Goal: Task Accomplishment & Management: Manage account settings

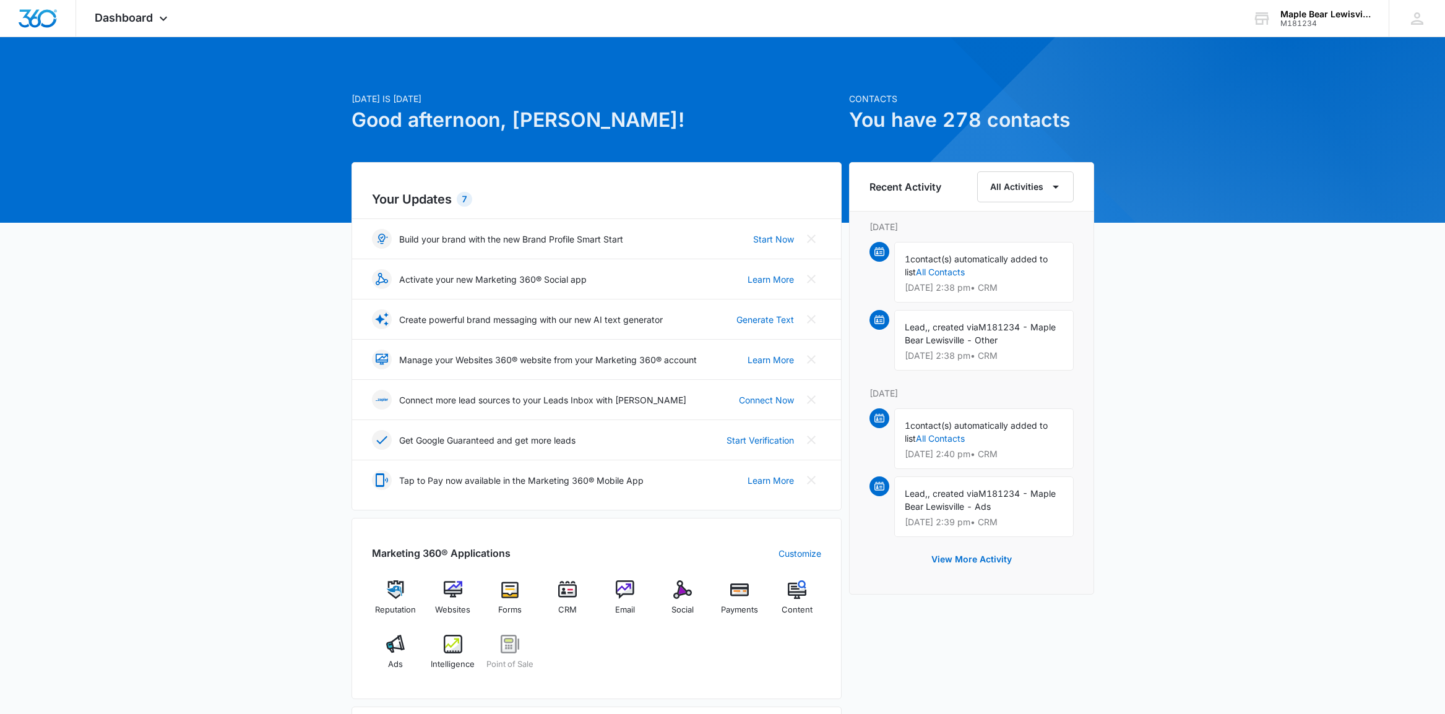
drag, startPoint x: 1424, startPoint y: 0, endPoint x: 1366, endPoint y: 200, distance: 208.2
click at [1341, 247] on div "[DATE] is [DATE] Good afternoon, [PERSON_NAME]! Contacts You have 278 contacts …" at bounding box center [722, 577] width 1445 height 1048
click at [1417, 19] on icon at bounding box center [1417, 18] width 19 height 19
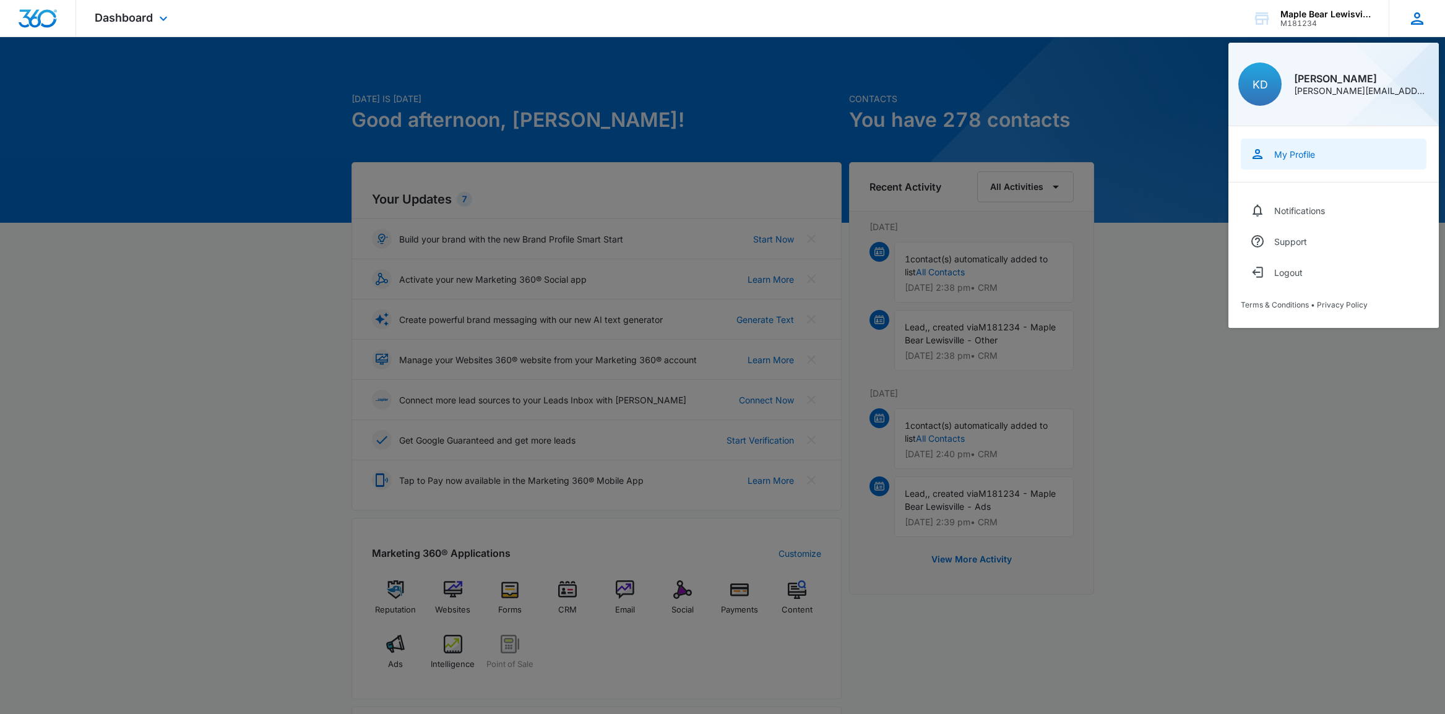
click at [1330, 147] on link "My Profile" at bounding box center [1334, 154] width 186 height 31
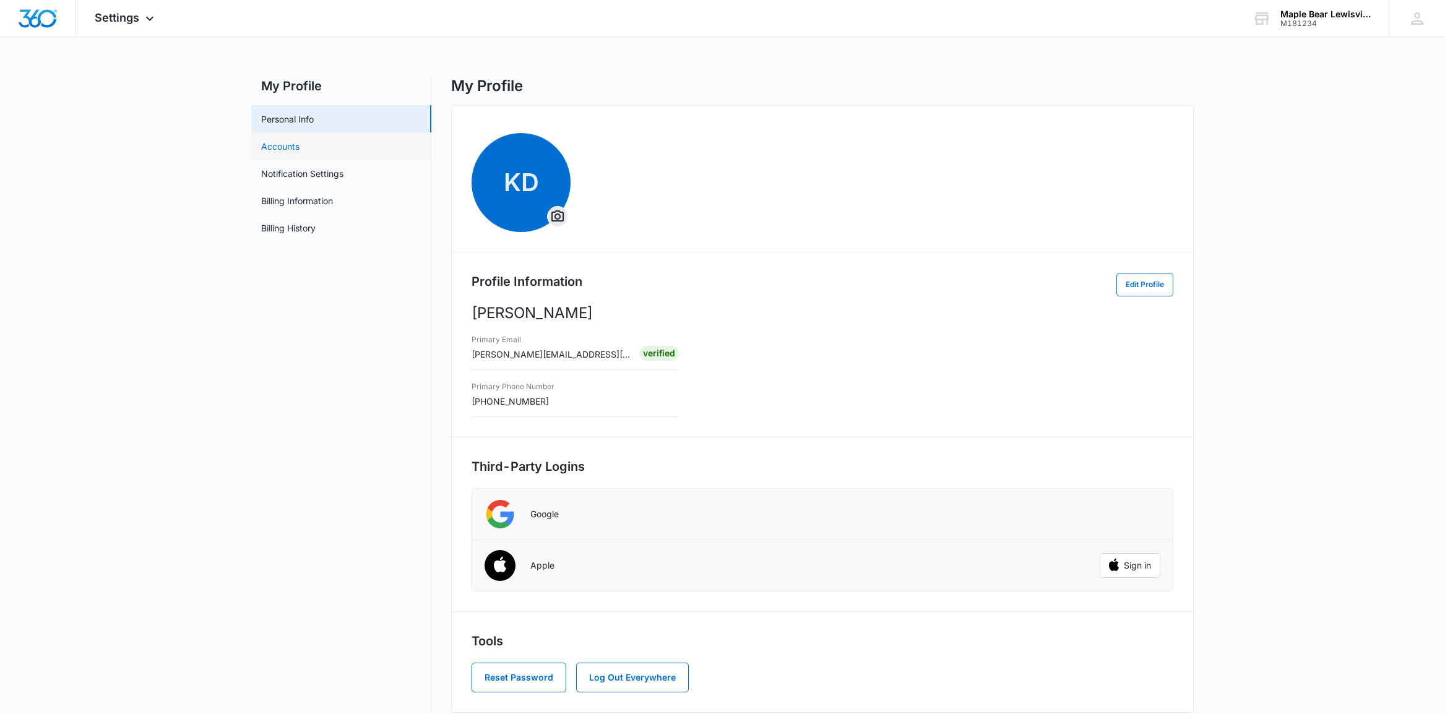
click at [278, 150] on link "Accounts" at bounding box center [280, 146] width 38 height 13
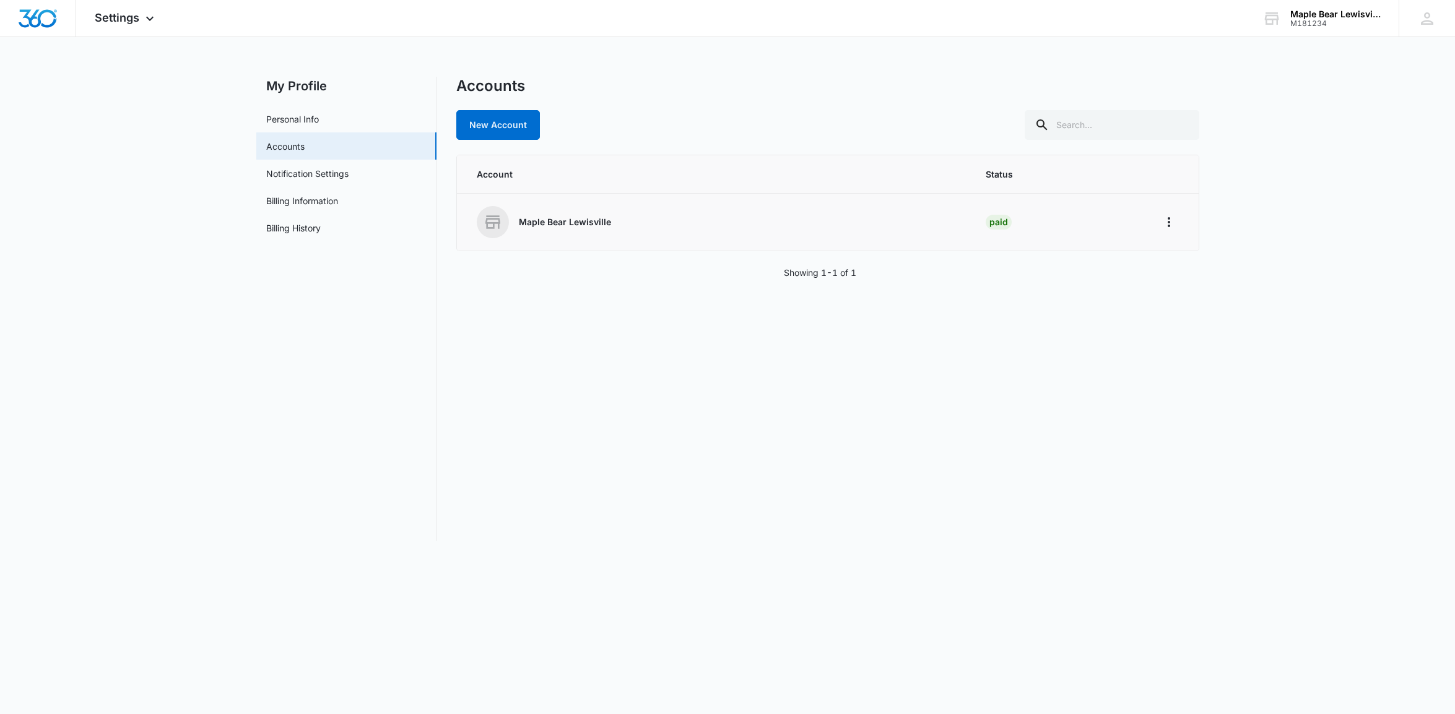
click at [887, 235] on div "Maple Bear Lewisville" at bounding box center [716, 222] width 479 height 32
click at [1172, 215] on icon "Home" at bounding box center [1168, 222] width 15 height 15
click at [1197, 257] on div "Go to Dashboard" at bounding box center [1208, 257] width 69 height 9
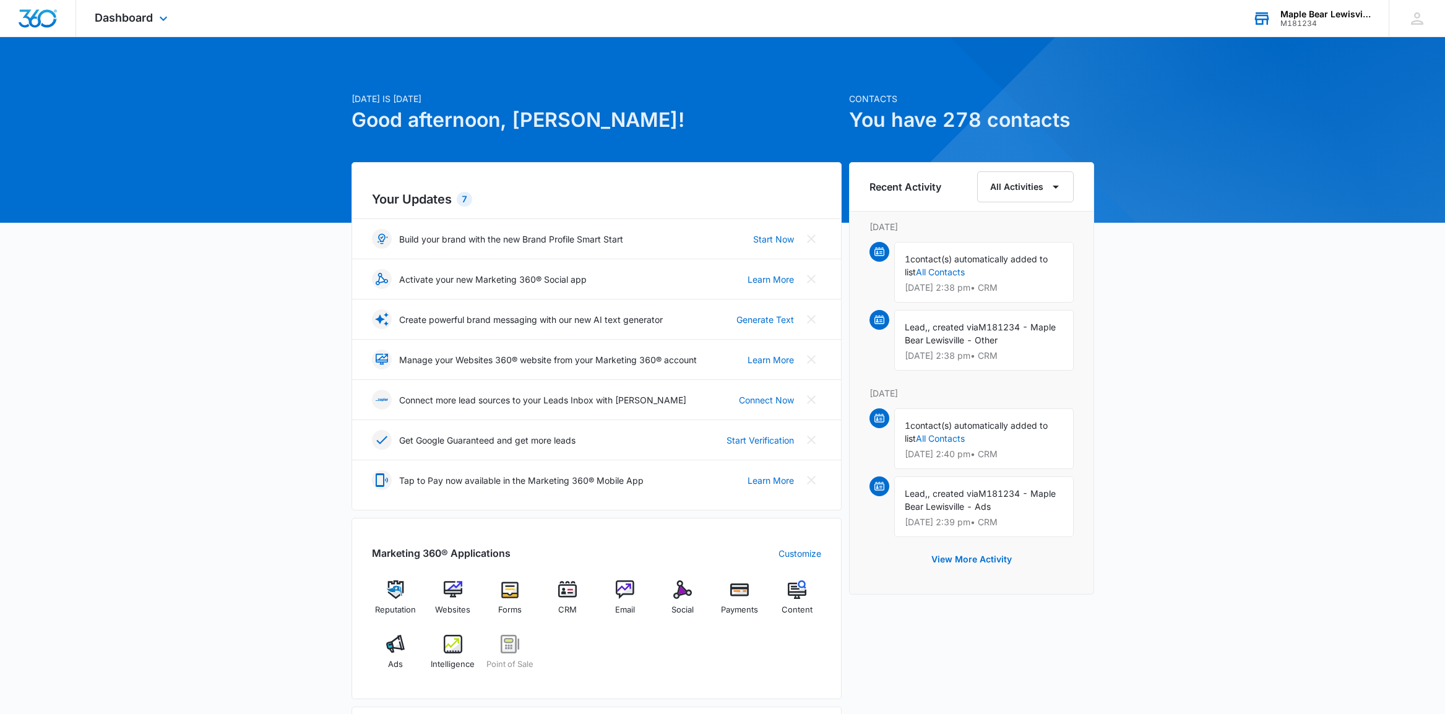
click at [1338, 24] on div "M181234" at bounding box center [1326, 23] width 90 height 9
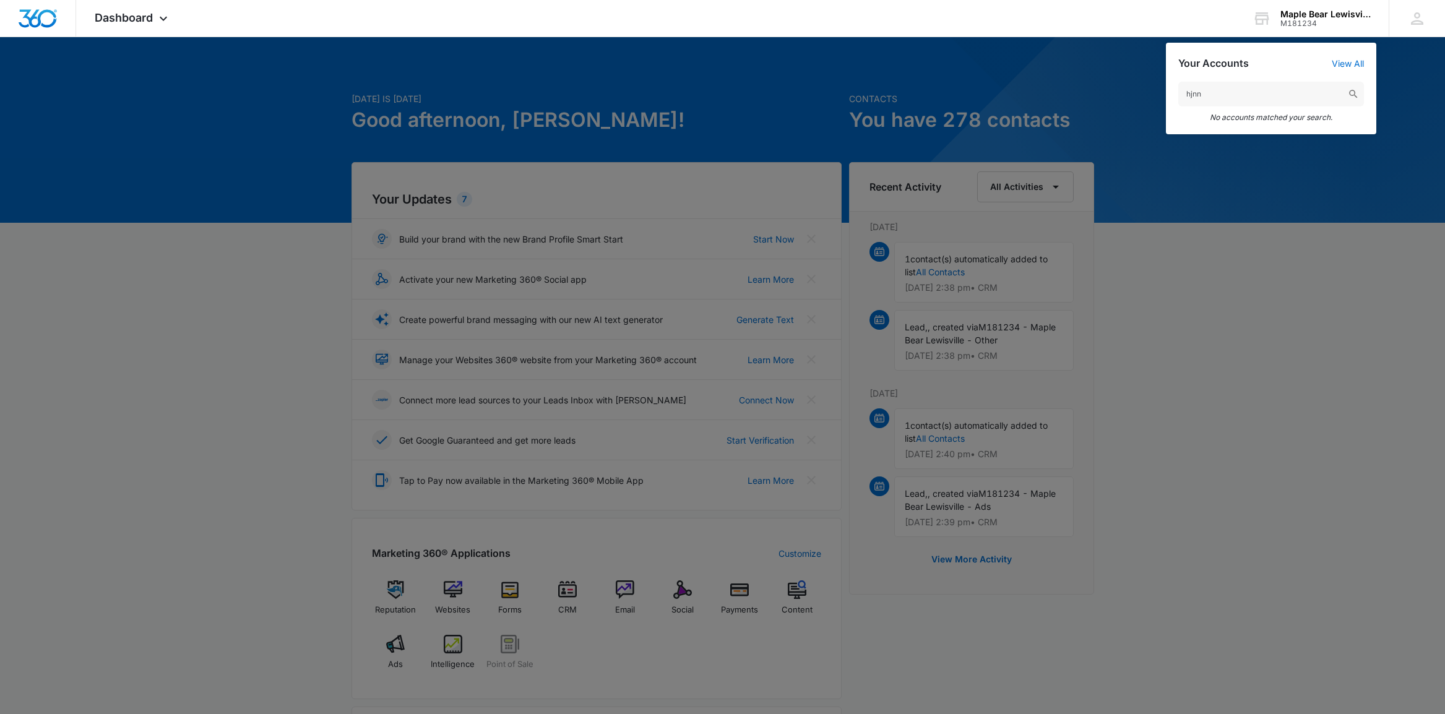
type input "hjnn"
click at [1342, 389] on div at bounding box center [722, 357] width 1445 height 714
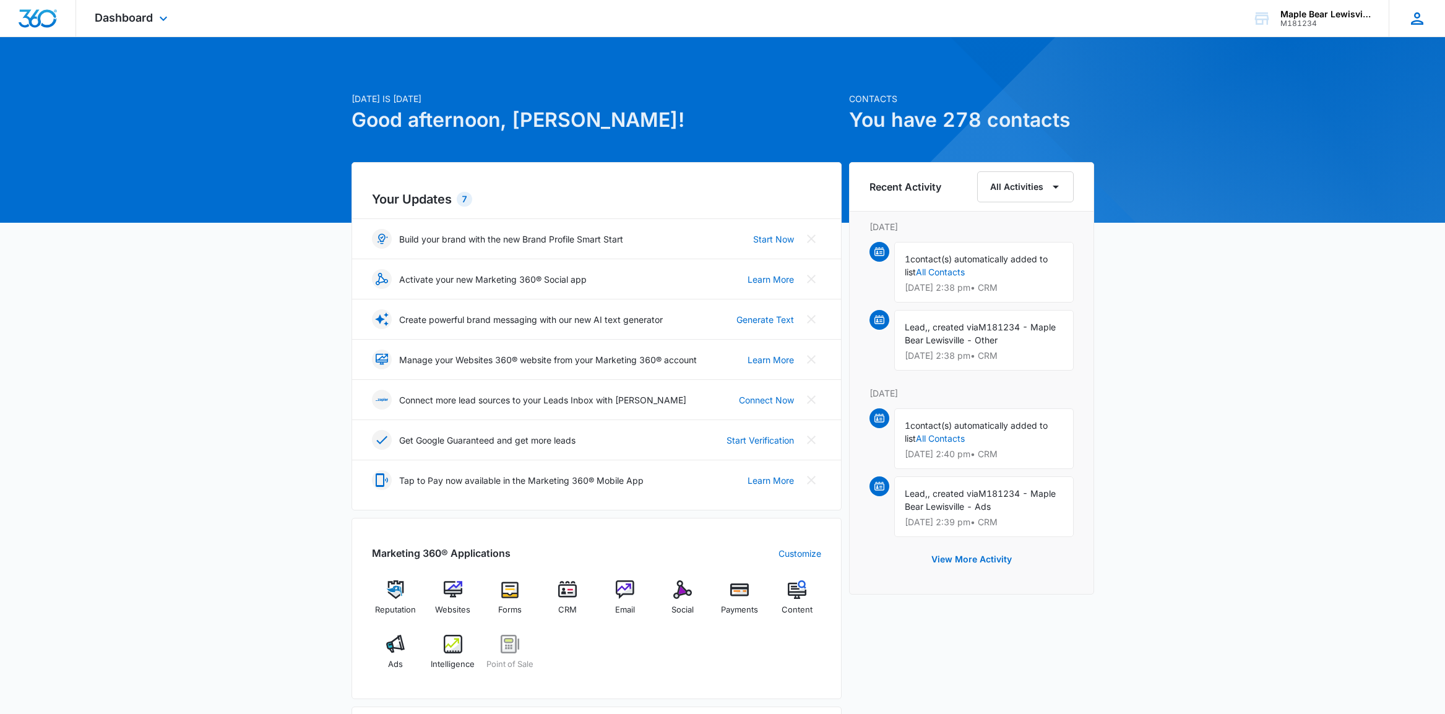
click at [1410, 16] on div at bounding box center [1417, 18] width 19 height 19
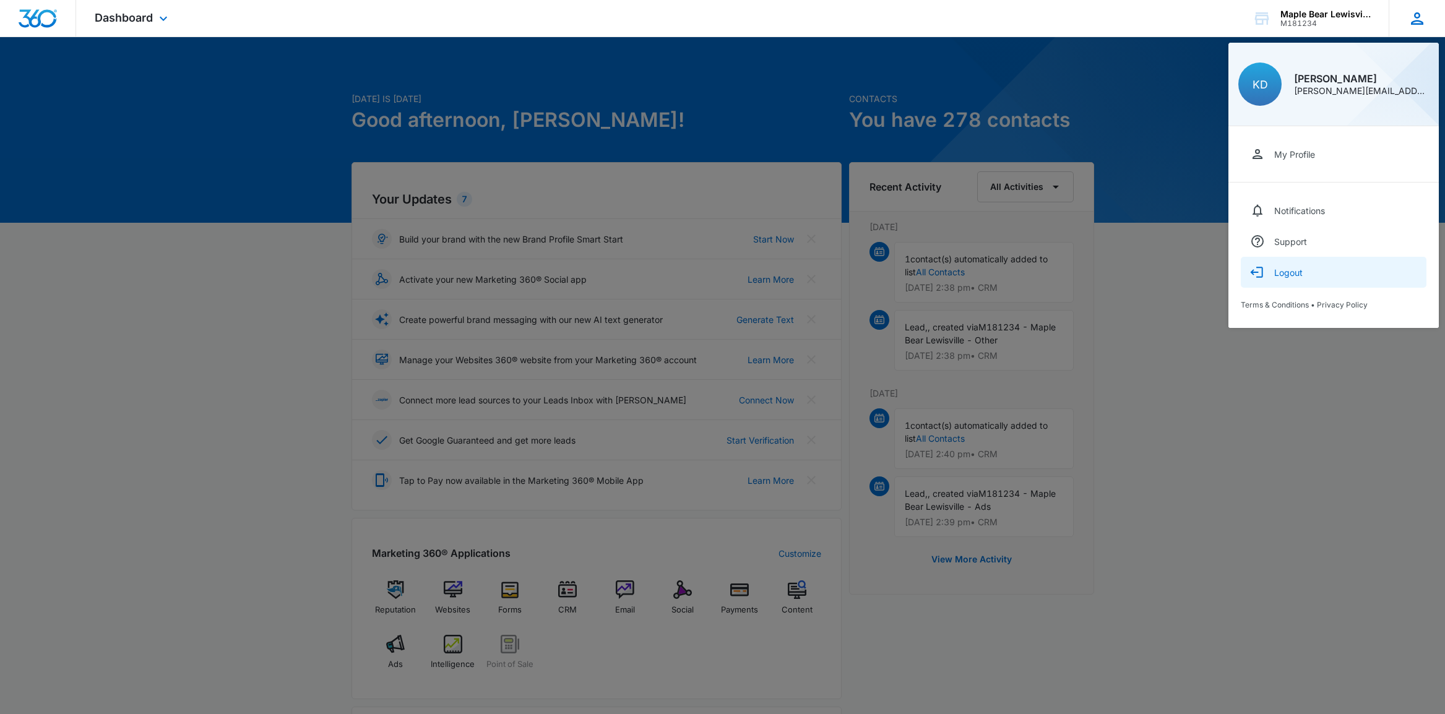
click at [1290, 272] on div "Logout" at bounding box center [1289, 272] width 28 height 11
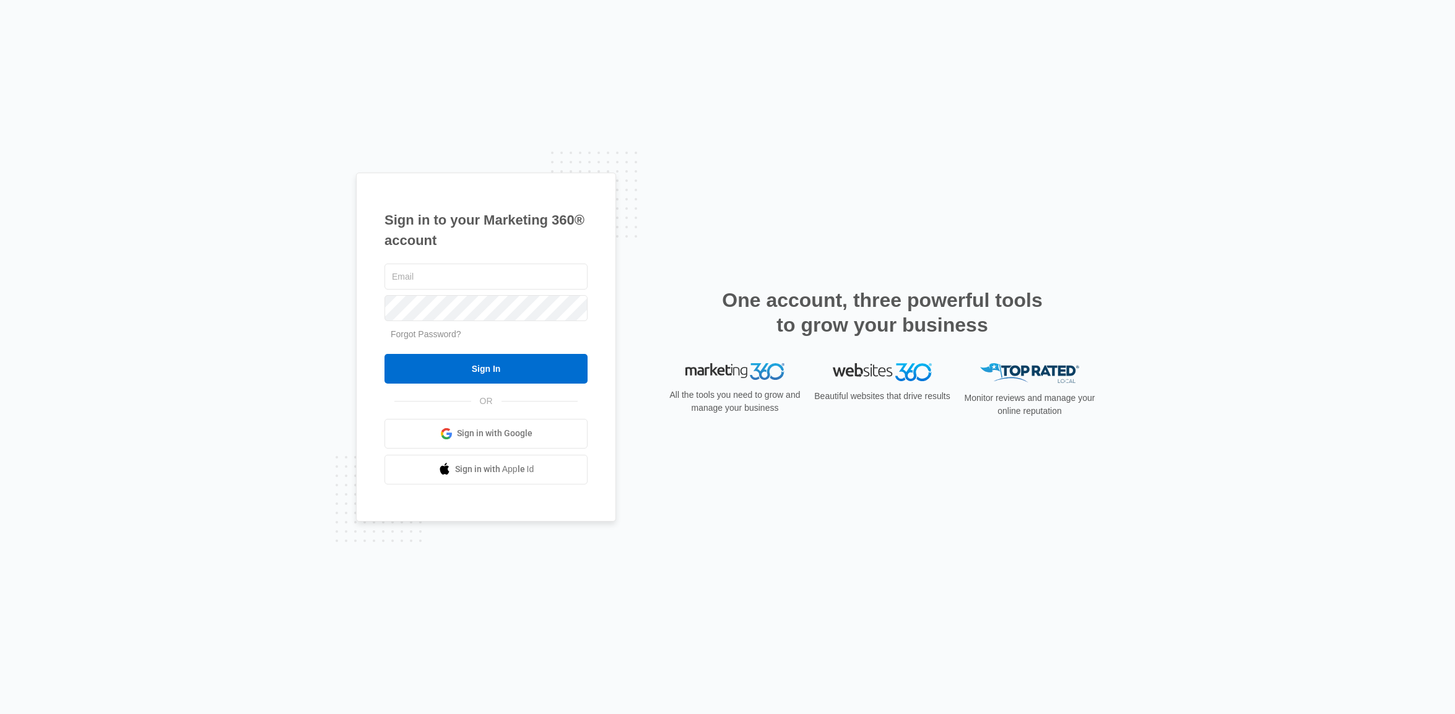
type input "[PERSON_NAME][EMAIL_ADDRESS][DOMAIN_NAME]"
